Goal: Find specific page/section: Find specific page/section

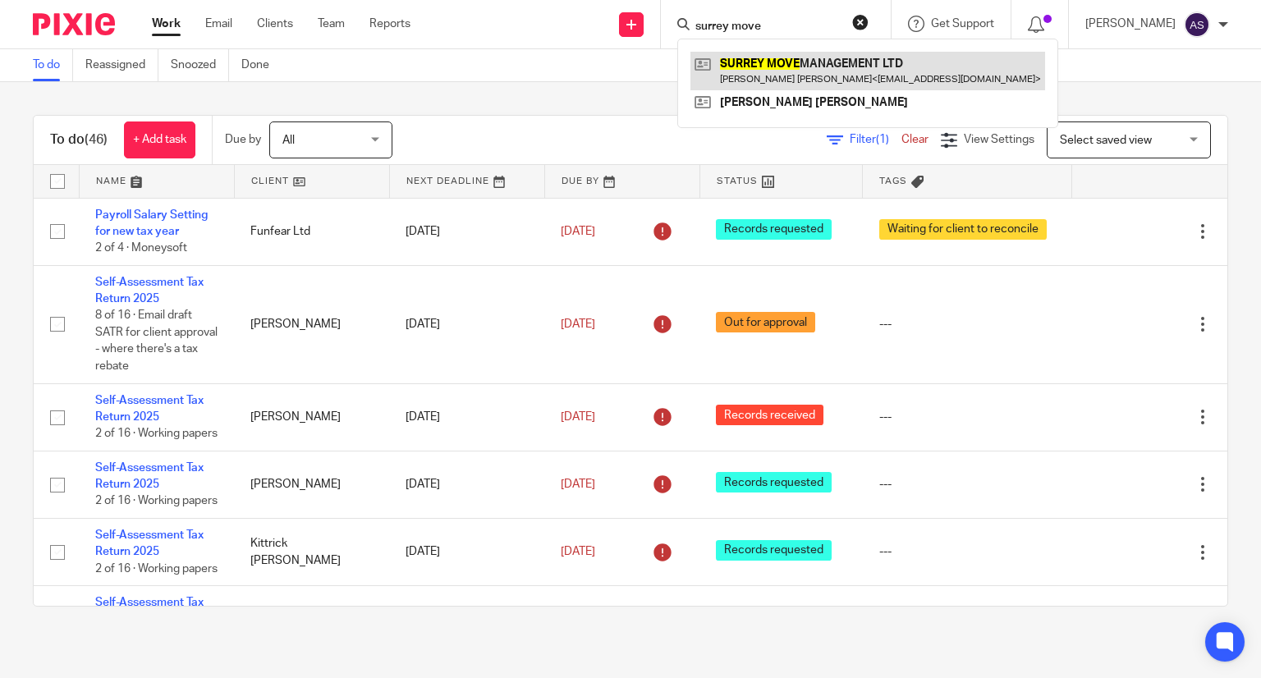
type input "surrey move"
click at [779, 70] on link at bounding box center [867, 71] width 355 height 38
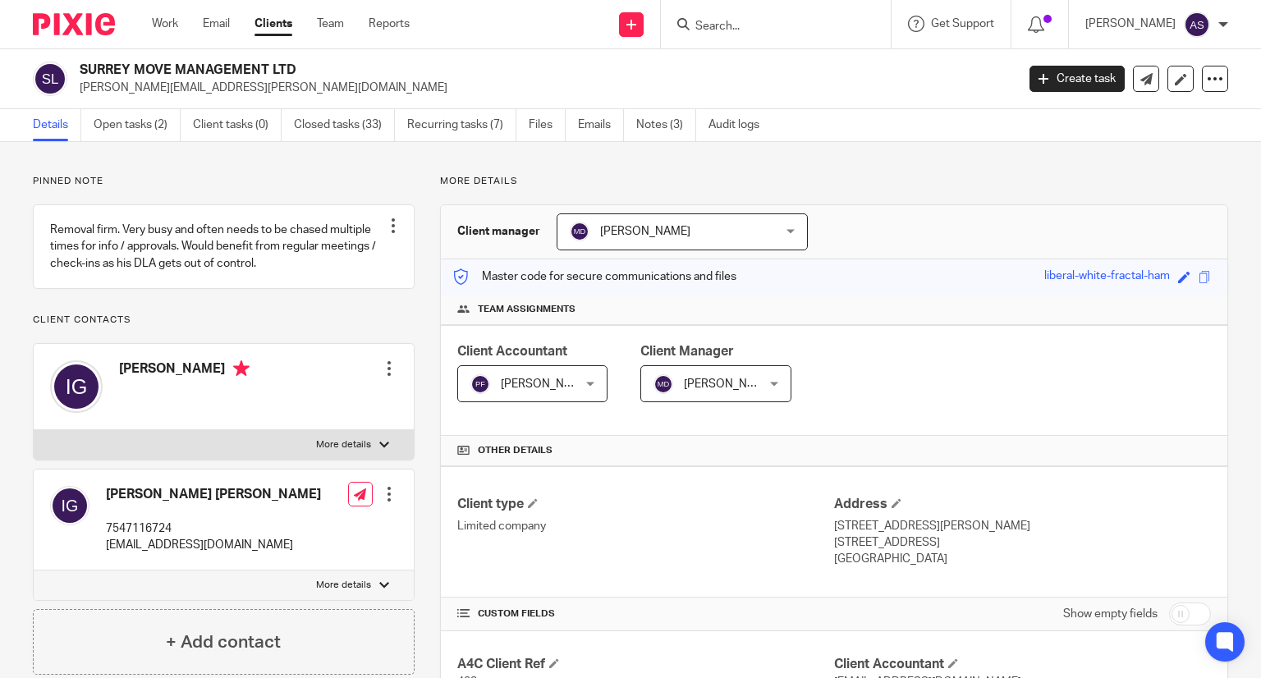
drag, startPoint x: 79, startPoint y: 66, endPoint x: 318, endPoint y: 71, distance: 238.9
click at [318, 71] on h2 "SURREY MOVE MANAGEMENT LTD" at bounding box center [450, 70] width 740 height 17
copy h2 "SURREY MOVE MANAGEMENT LTD"
